Goal: Download file/media

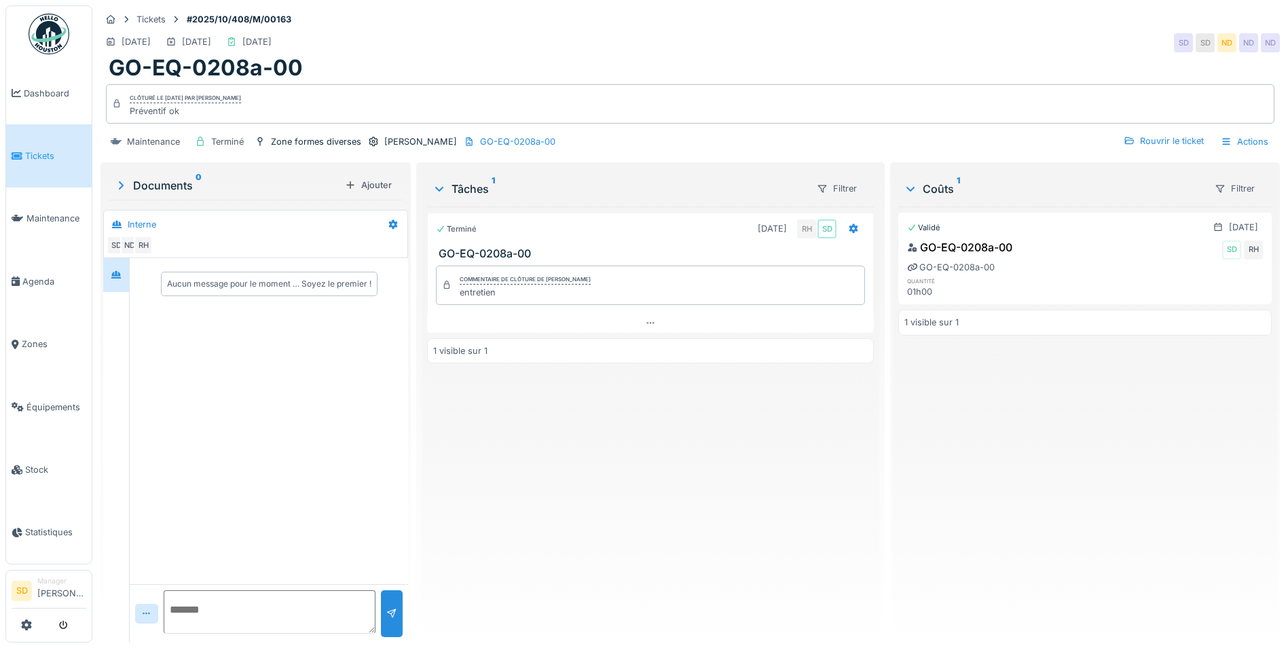
scroll to position [10, 0]
click at [56, 41] on img at bounding box center [49, 34] width 41 height 41
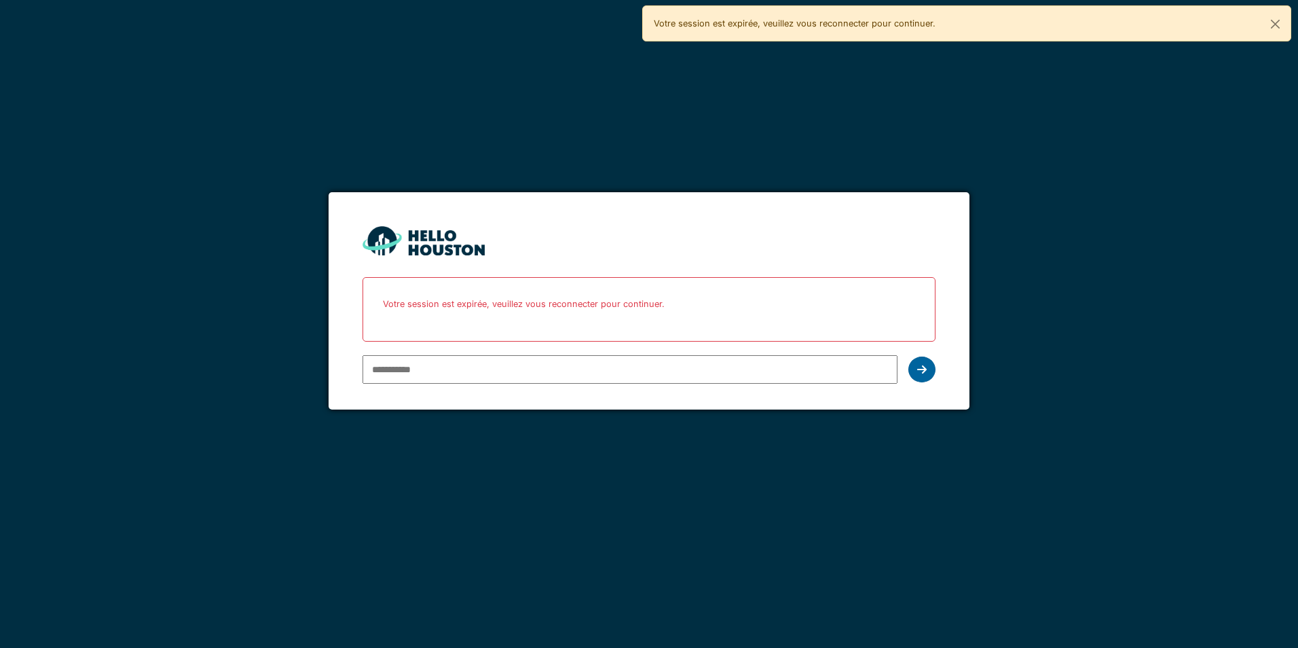
type input "**********"
click at [918, 370] on icon at bounding box center [922, 369] width 10 height 11
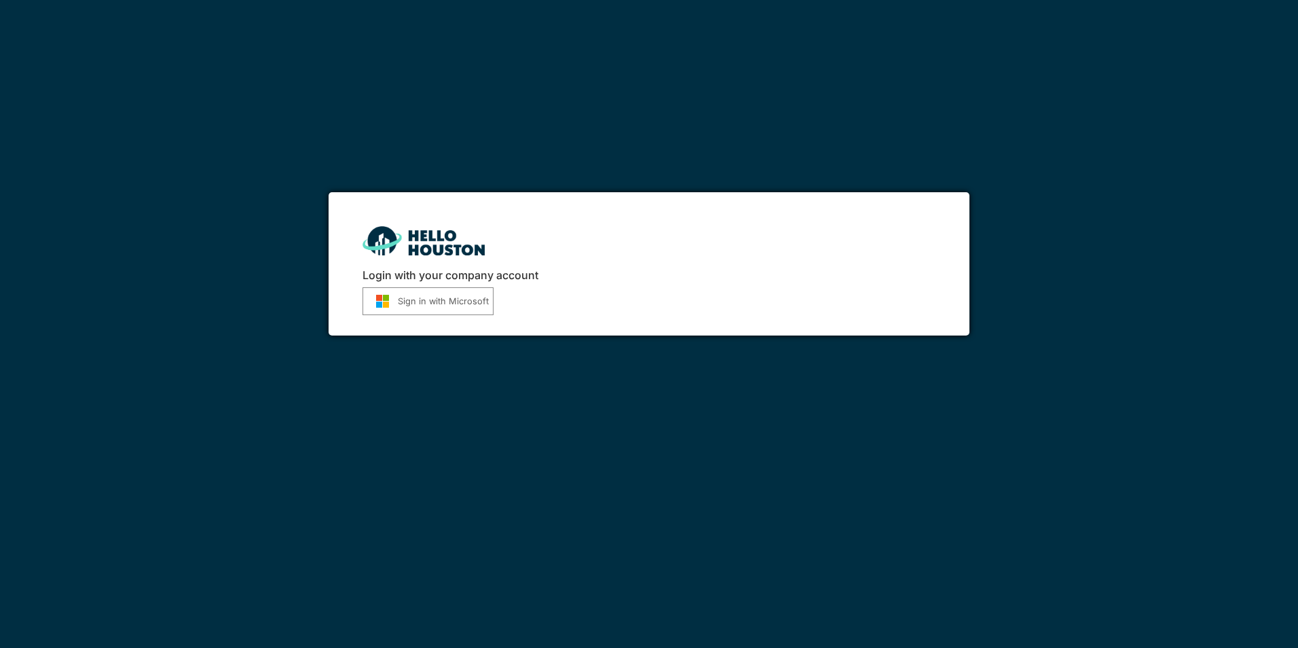
click at [421, 305] on button "Sign in with Microsoft" at bounding box center [427, 301] width 131 height 28
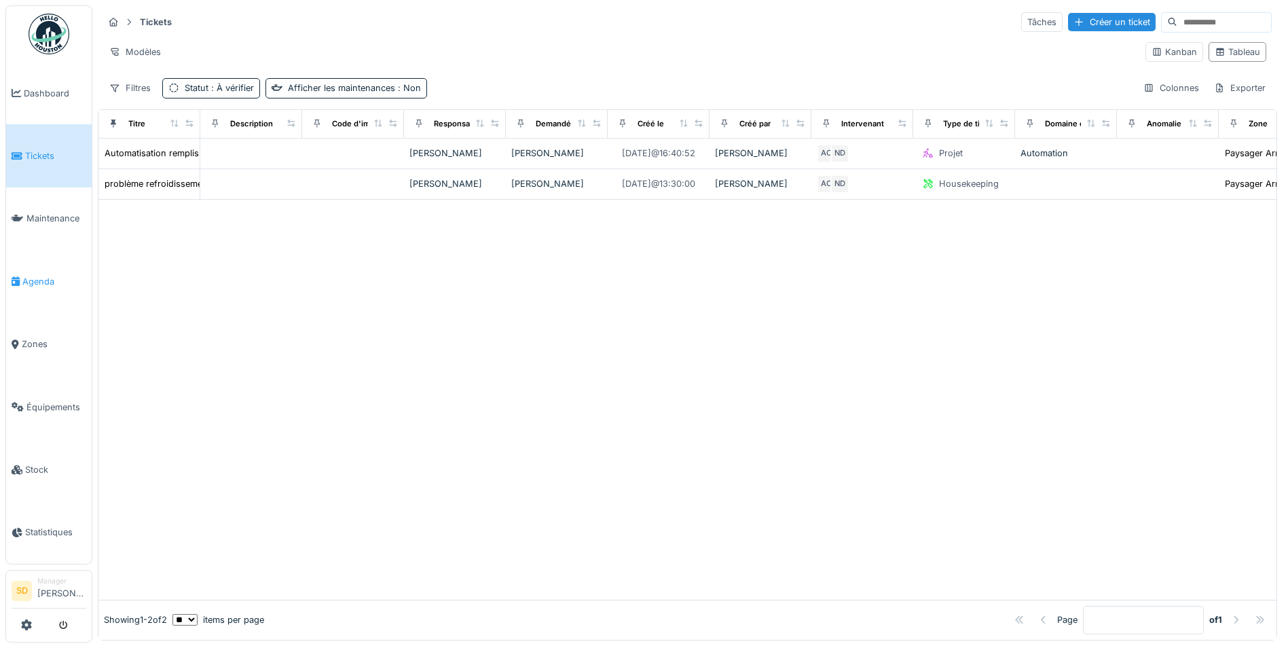
click at [38, 278] on span "Agenda" at bounding box center [54, 281] width 64 height 13
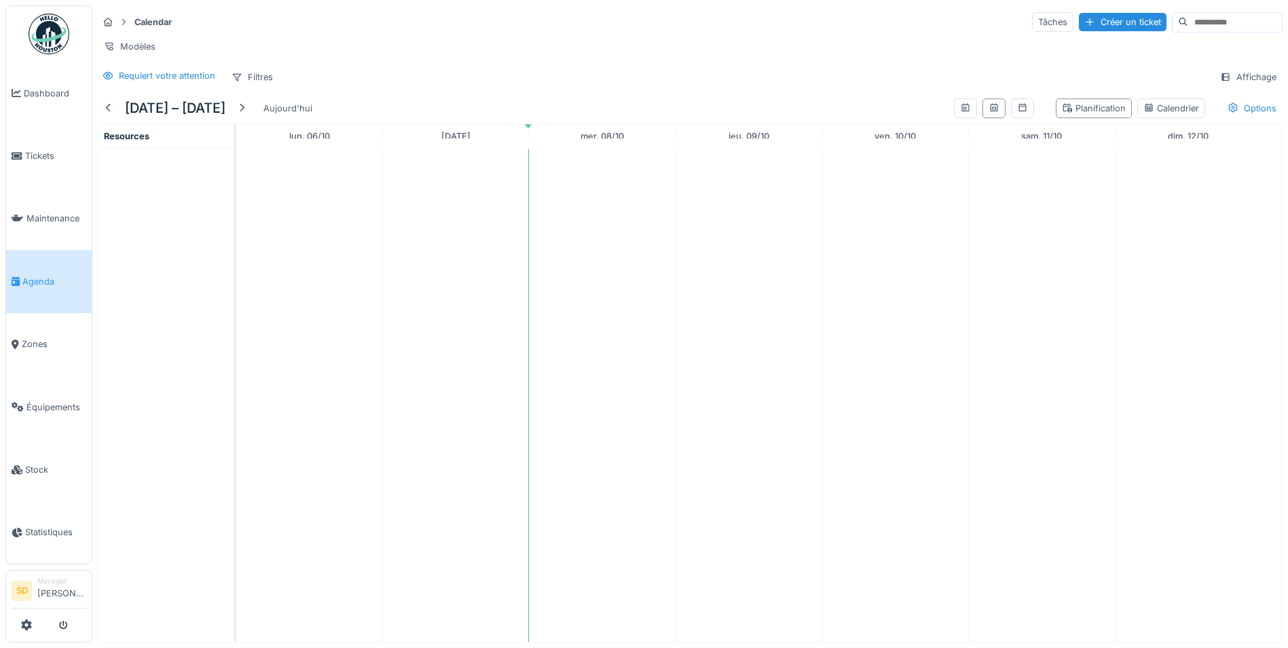
scroll to position [10, 0]
click at [29, 276] on span "Agenda" at bounding box center [54, 281] width 64 height 13
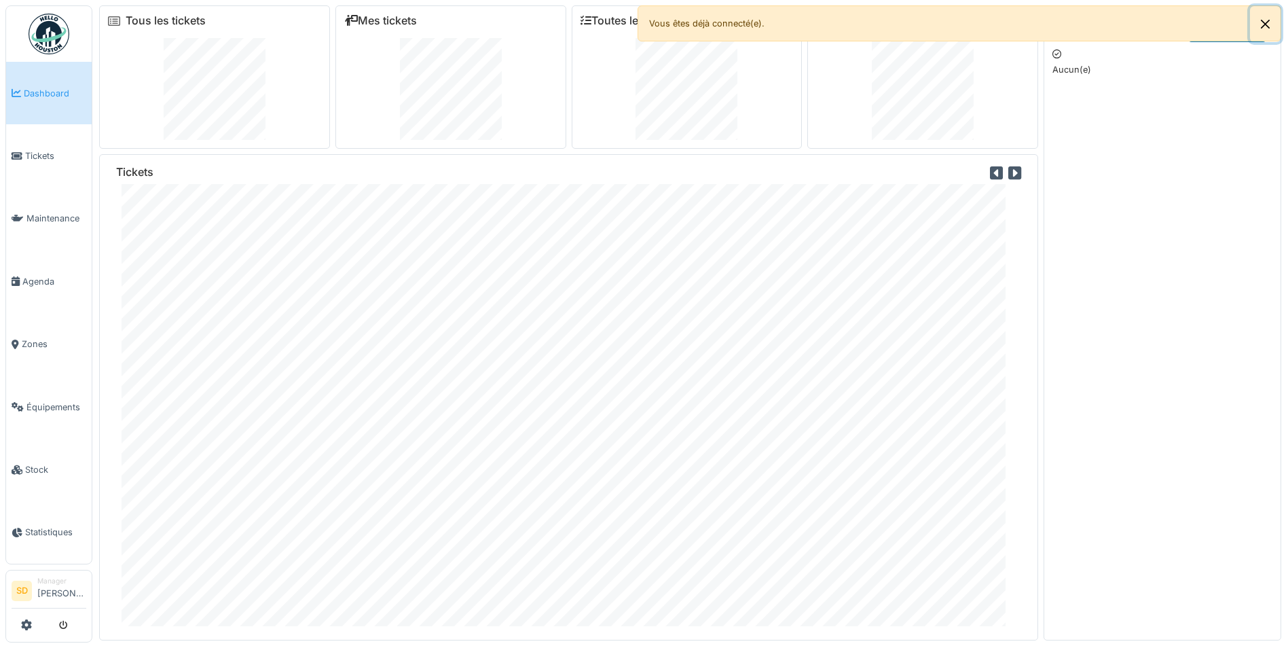
click at [1269, 21] on button "Close" at bounding box center [1265, 24] width 31 height 36
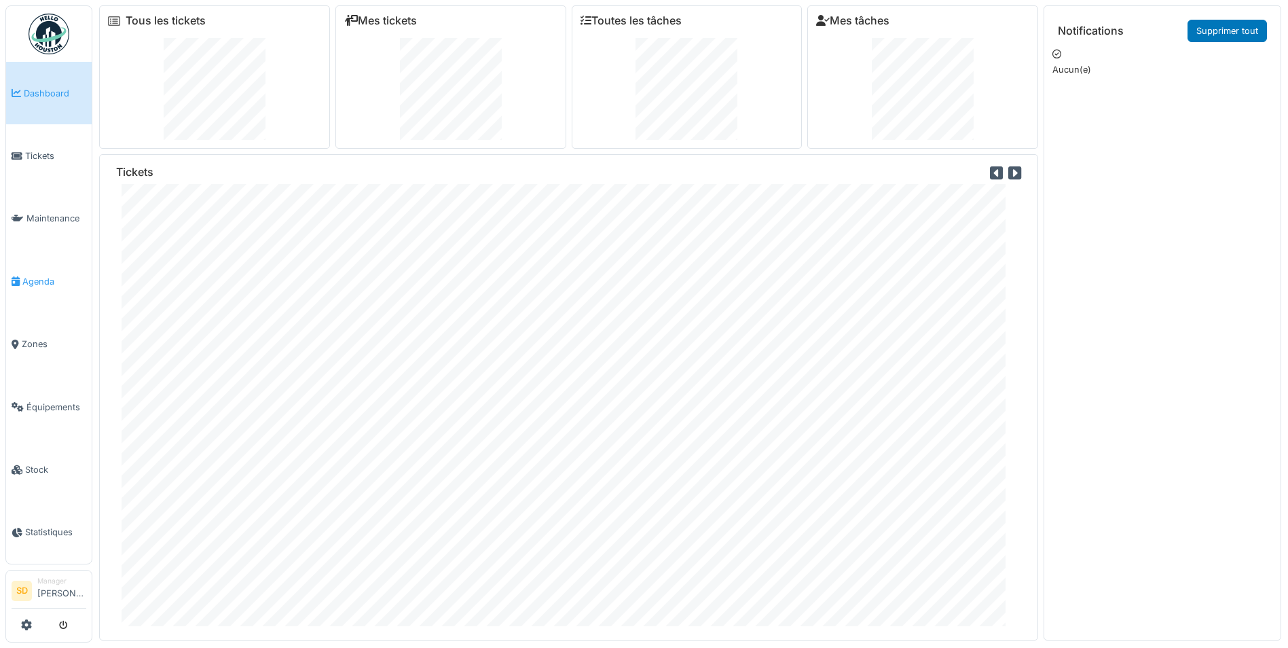
click at [38, 278] on span "Agenda" at bounding box center [54, 281] width 64 height 13
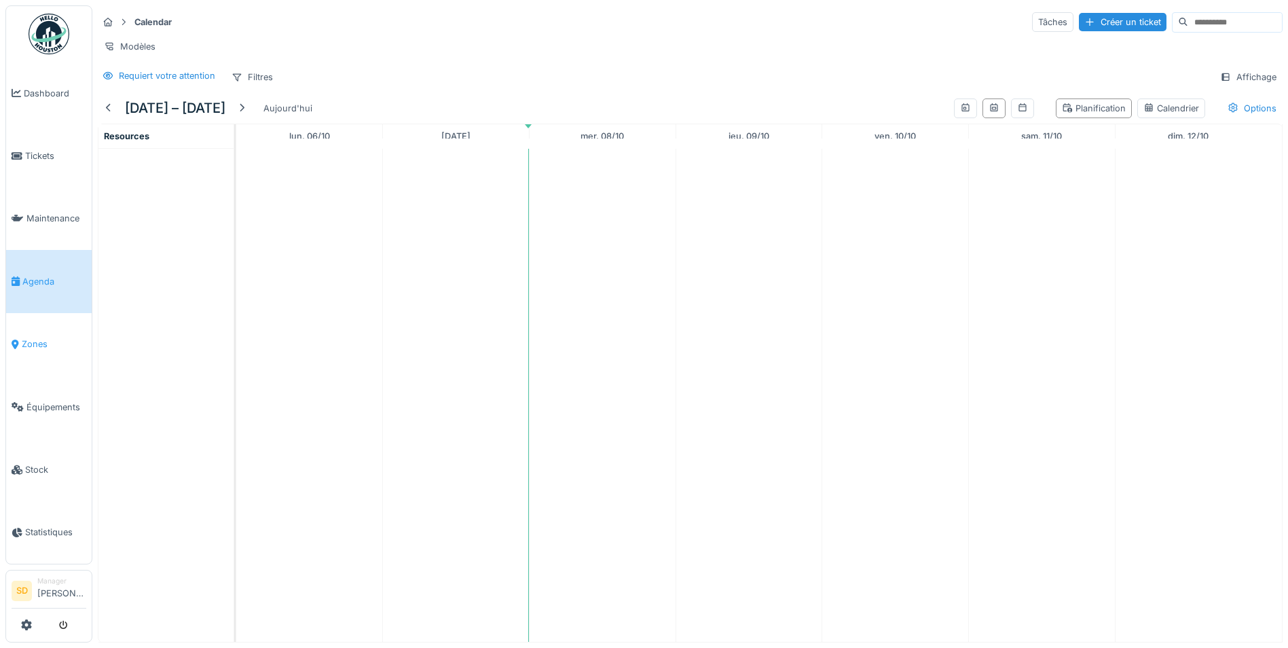
click at [49, 342] on span "Zones" at bounding box center [54, 343] width 64 height 13
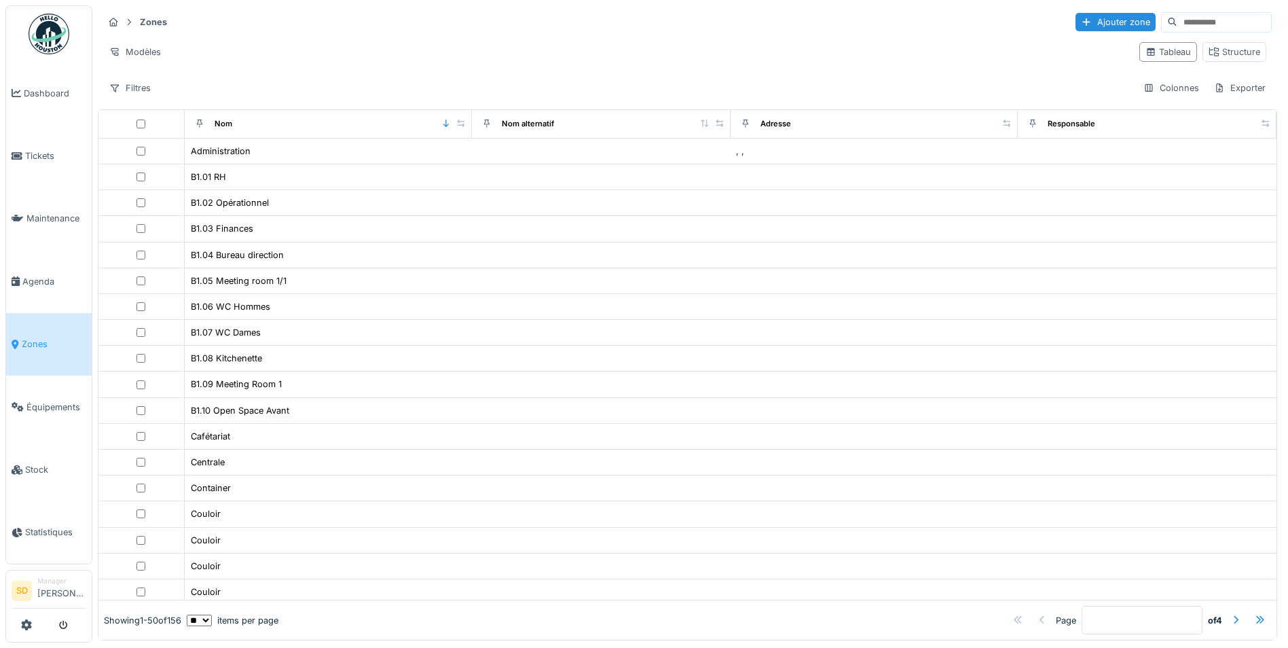
click at [33, 275] on span "Agenda" at bounding box center [54, 281] width 64 height 13
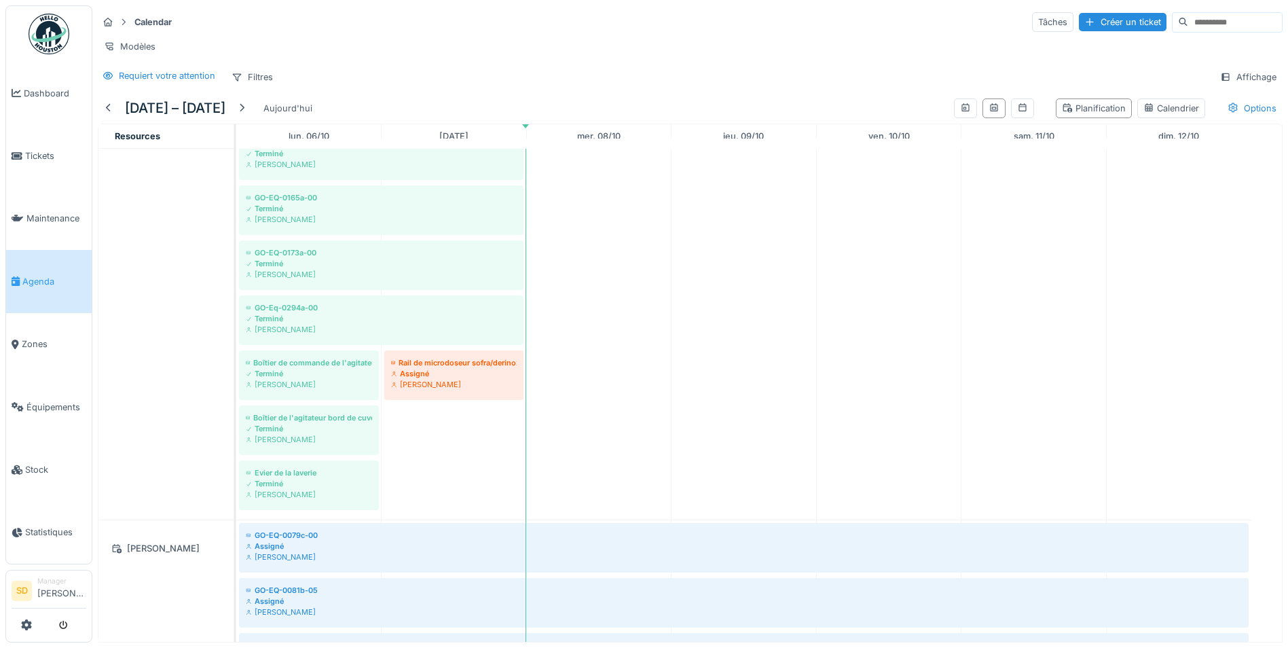
scroll to position [1489, 0]
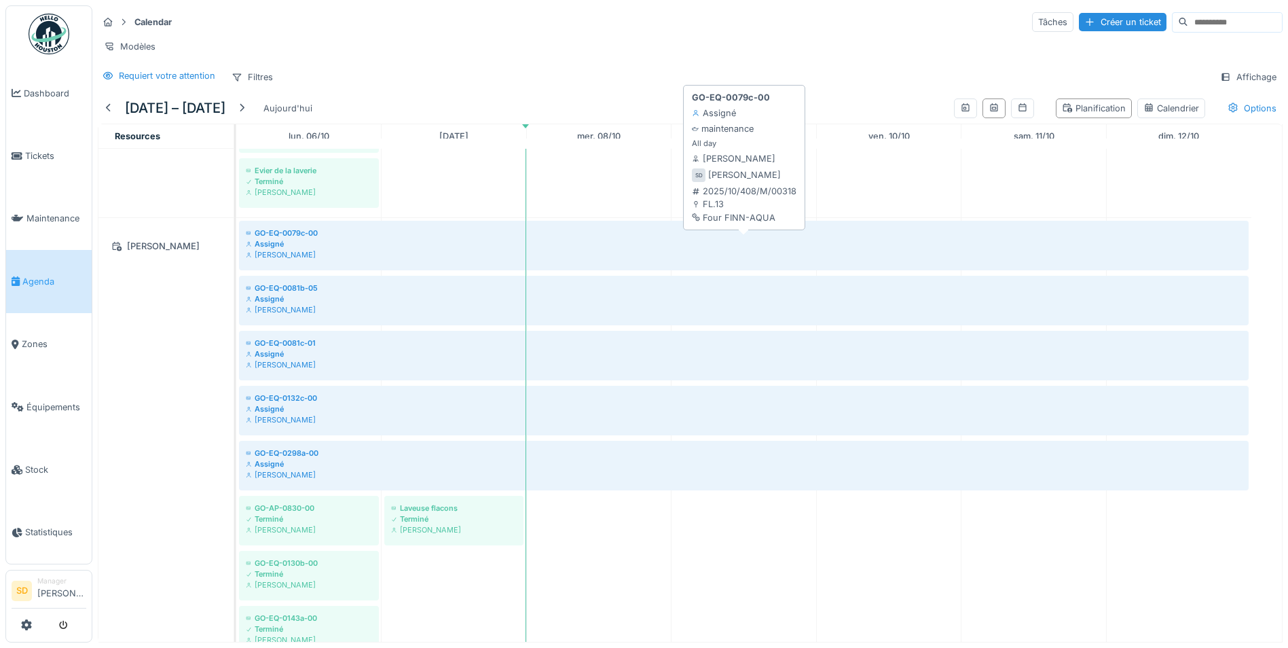
click at [291, 249] on div "Assigné" at bounding box center [744, 243] width 996 height 11
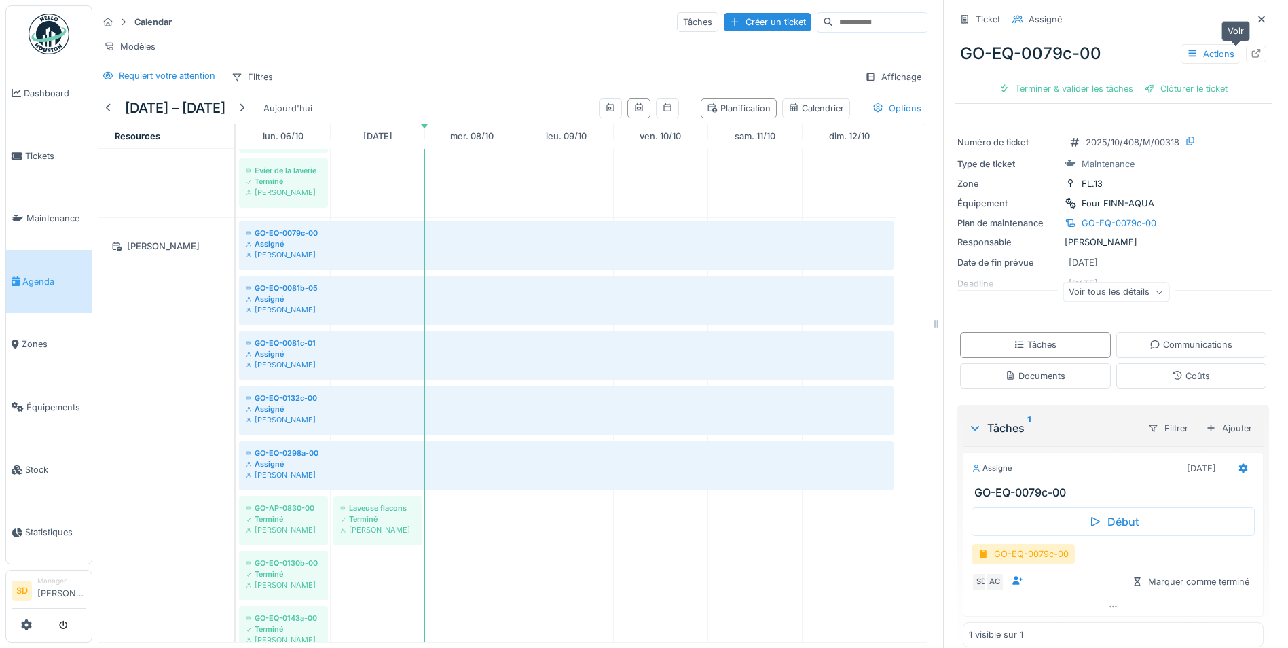
click at [1250, 50] on icon at bounding box center [1255, 53] width 11 height 9
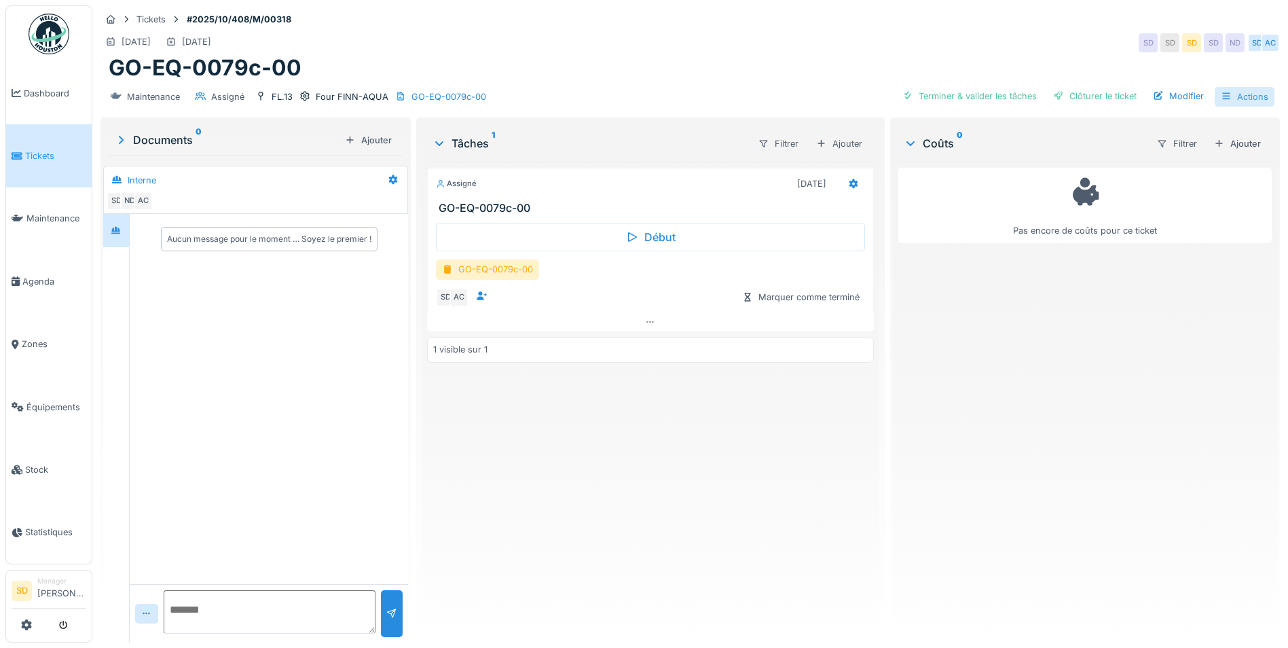
click at [1244, 98] on div "Actions" at bounding box center [1244, 97] width 60 height 20
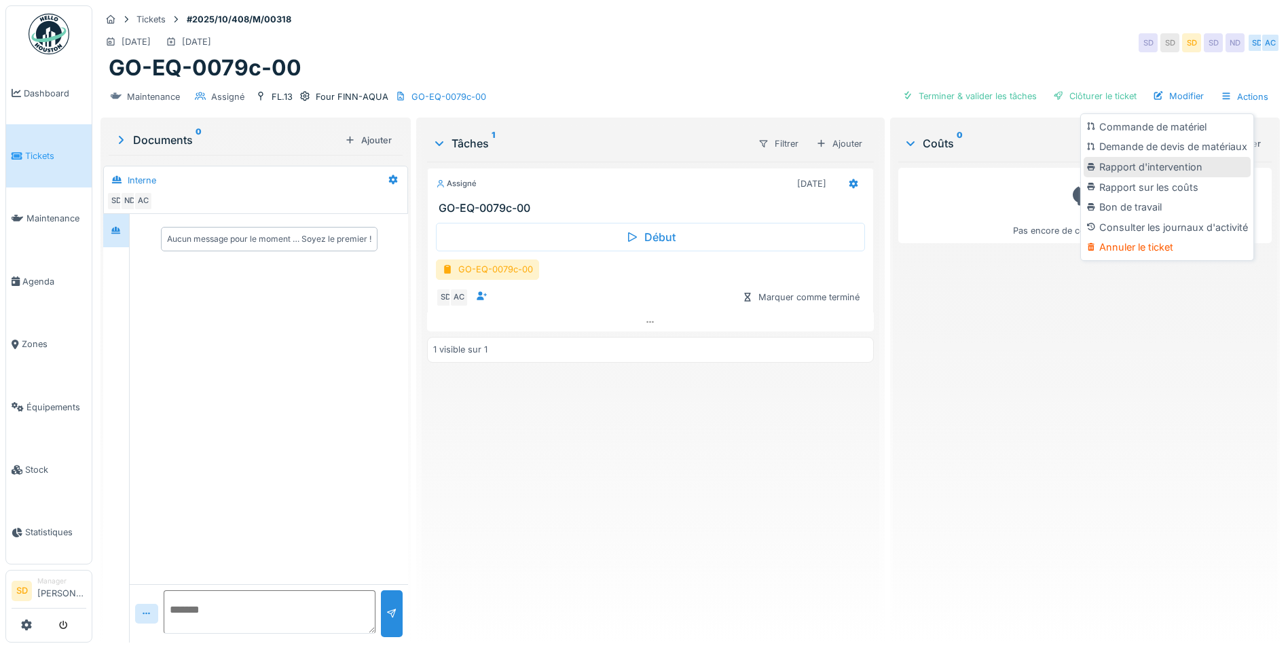
click at [1155, 162] on div "Rapport d'intervention" at bounding box center [1166, 167] width 167 height 20
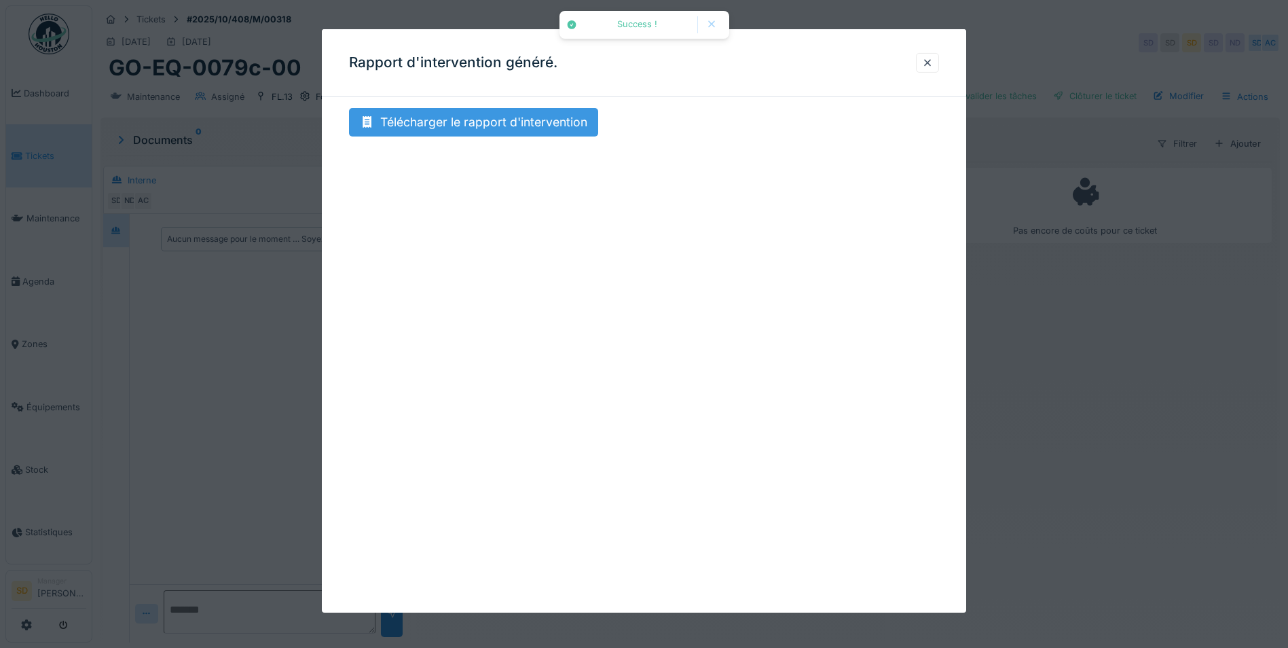
click at [459, 120] on div "Télécharger le rapport d'intervention" at bounding box center [473, 122] width 249 height 29
